Goal: Task Accomplishment & Management: Manage account settings

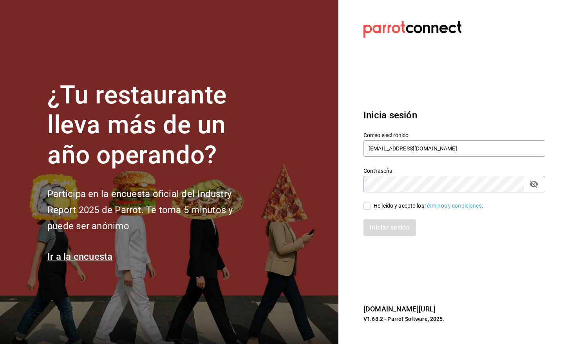
click at [369, 208] on input "He leído y acepto los Términos y condiciones." at bounding box center [367, 206] width 7 height 7
checkbox input "true"
click at [381, 240] on div "Inicia sesión Correo electrónico [EMAIL_ADDRESS][DOMAIN_NAME] Contraseña Contra…" at bounding box center [455, 172] width 182 height 147
click at [386, 228] on button "Iniciar sesión" at bounding box center [390, 227] width 53 height 16
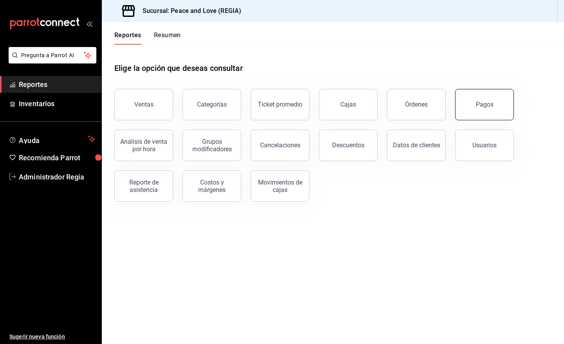
click at [481, 107] on div "Pagos" at bounding box center [485, 104] width 18 height 7
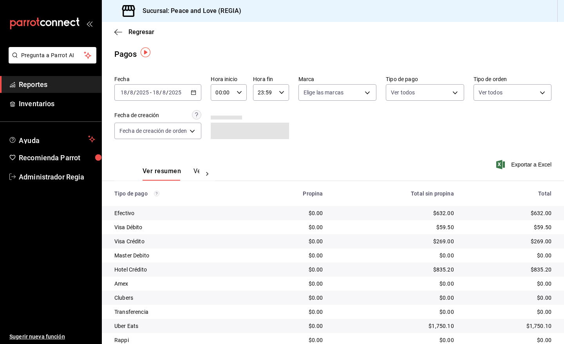
scroll to position [30, 0]
